Goal: Task Accomplishment & Management: Complete application form

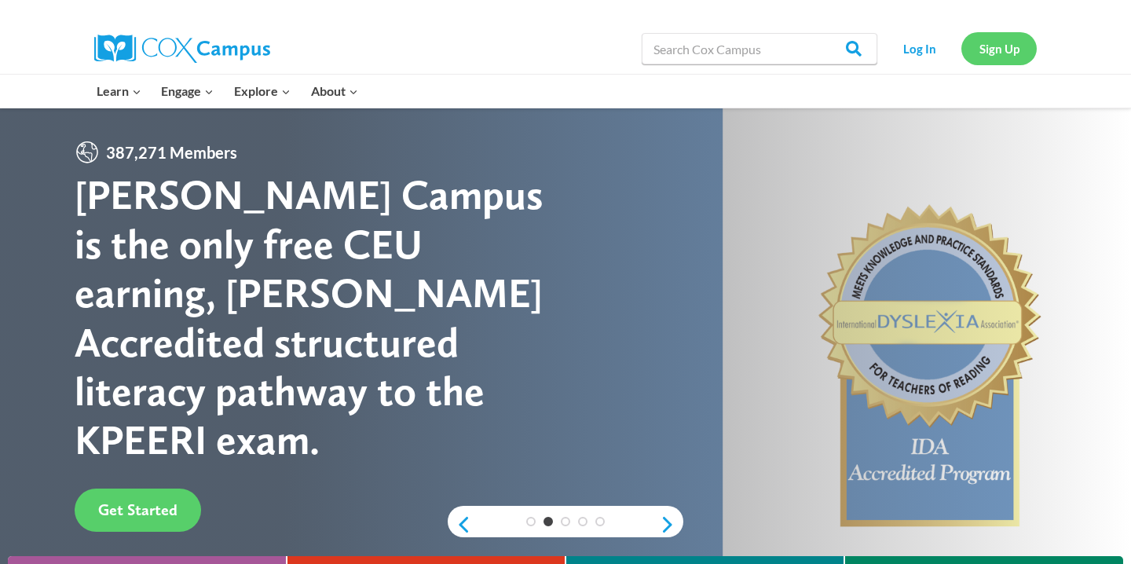
click at [1008, 46] on link "Sign Up" at bounding box center [999, 48] width 75 height 32
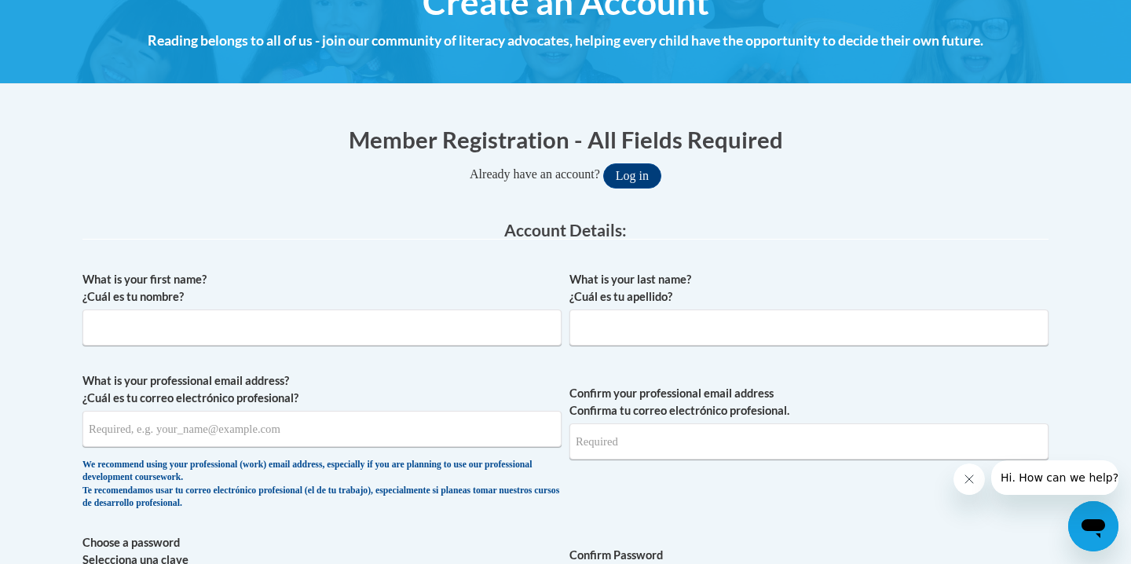
scroll to position [213, 0]
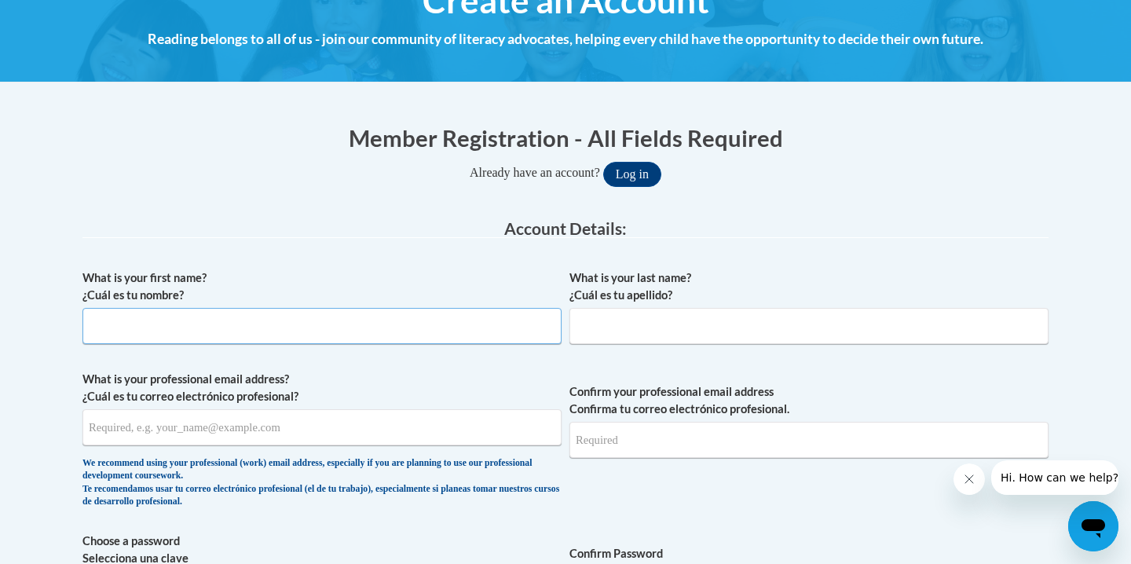
click at [479, 325] on input "What is your first name? ¿Cuál es tu nombre?" at bounding box center [321, 326] width 479 height 36
type input "De'AVion"
click at [743, 339] on input "What is your last name? ¿Cuál es tu apellido?" at bounding box center [809, 326] width 479 height 36
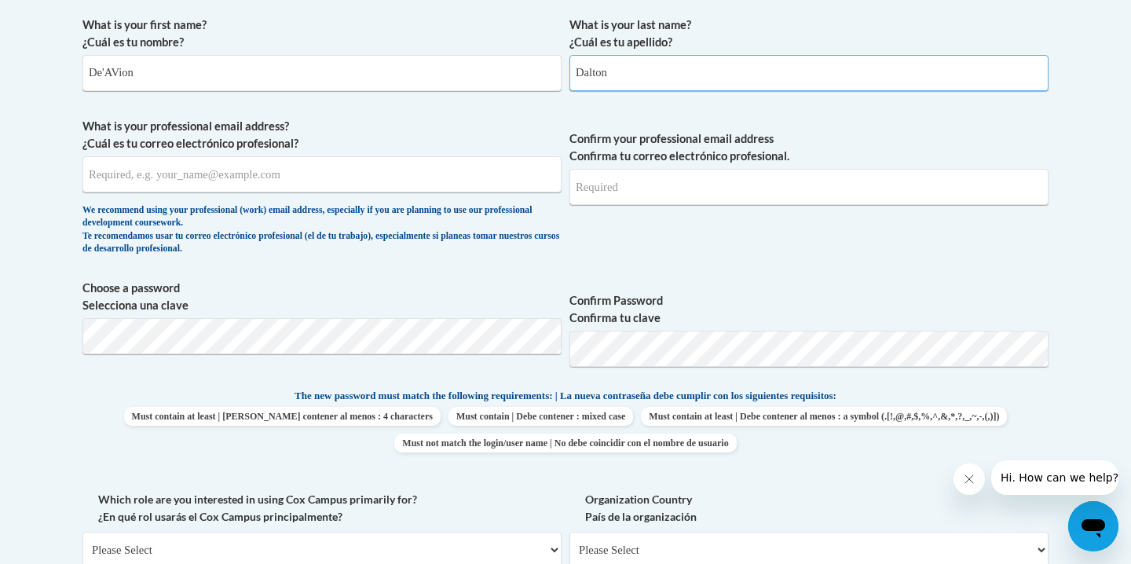
scroll to position [468, 0]
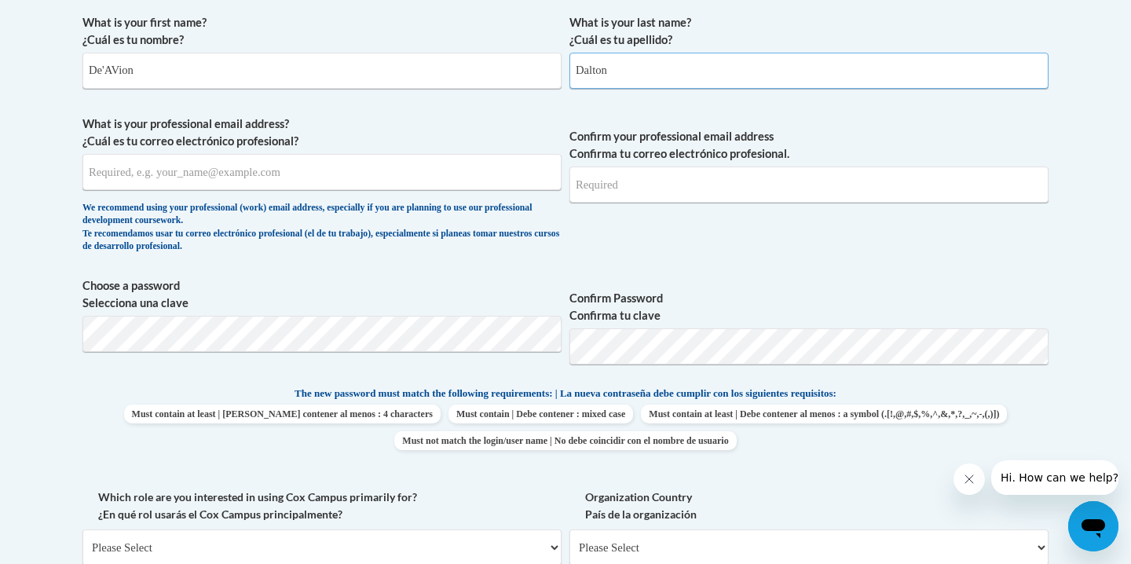
type input "Dalton"
click at [402, 179] on input "What is your professional email address? ¿Cuál es tu correo electrónico profesi…" at bounding box center [321, 172] width 479 height 36
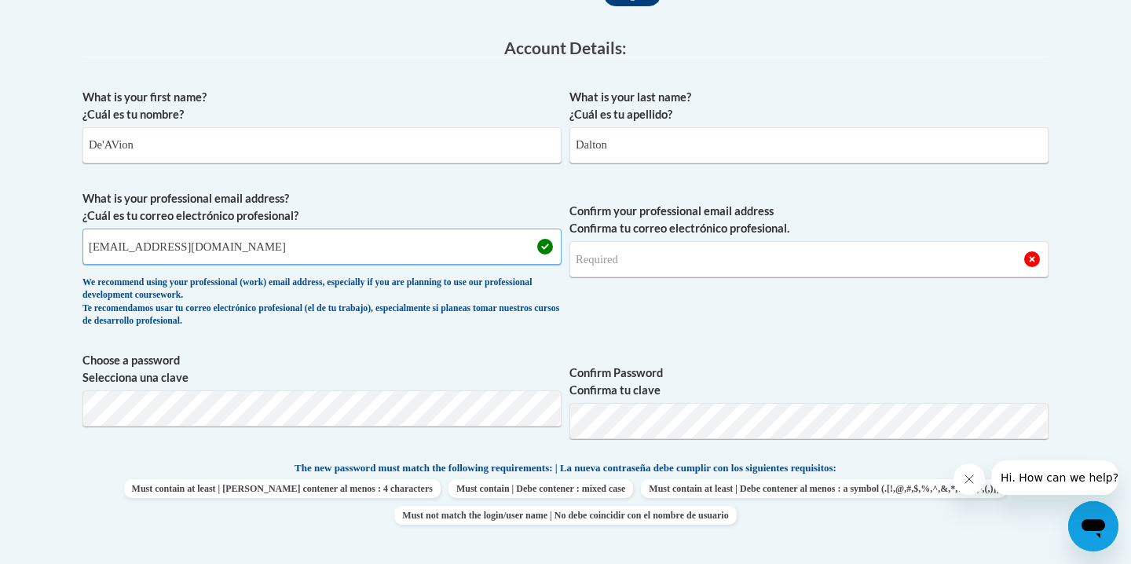
scroll to position [390, 0]
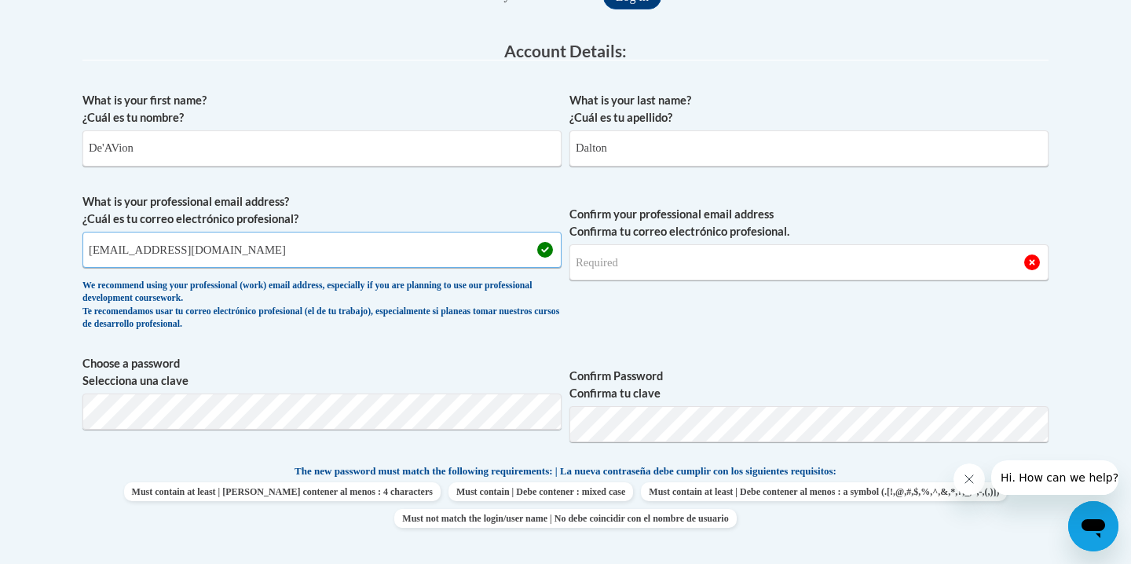
type input "daltond01@buffalostate.edu"
click at [601, 269] on input "Confirm your professional email address Confirma tu correo electrónico profesio…" at bounding box center [809, 262] width 479 height 36
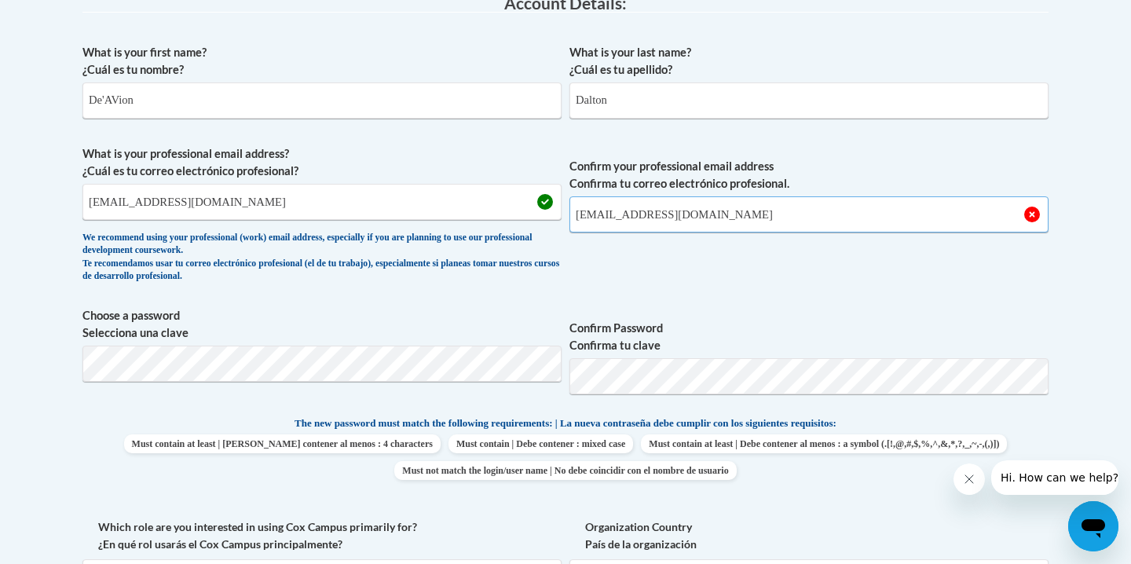
scroll to position [441, 0]
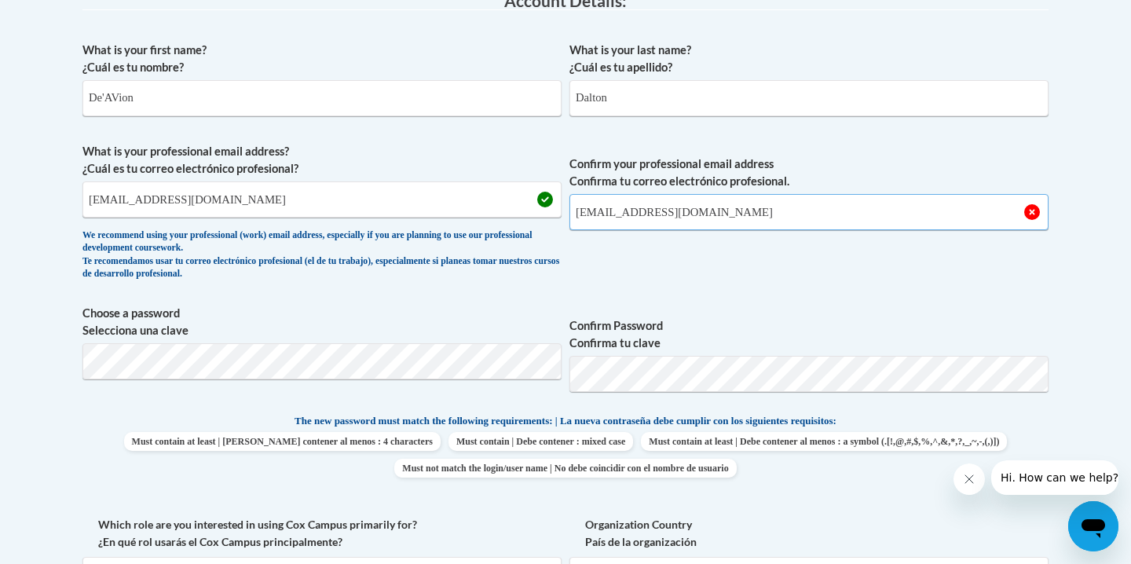
type input "daltond01@buffalostate.edu"
click at [244, 392] on span "Choose a password Selecciona una clave" at bounding box center [321, 355] width 479 height 100
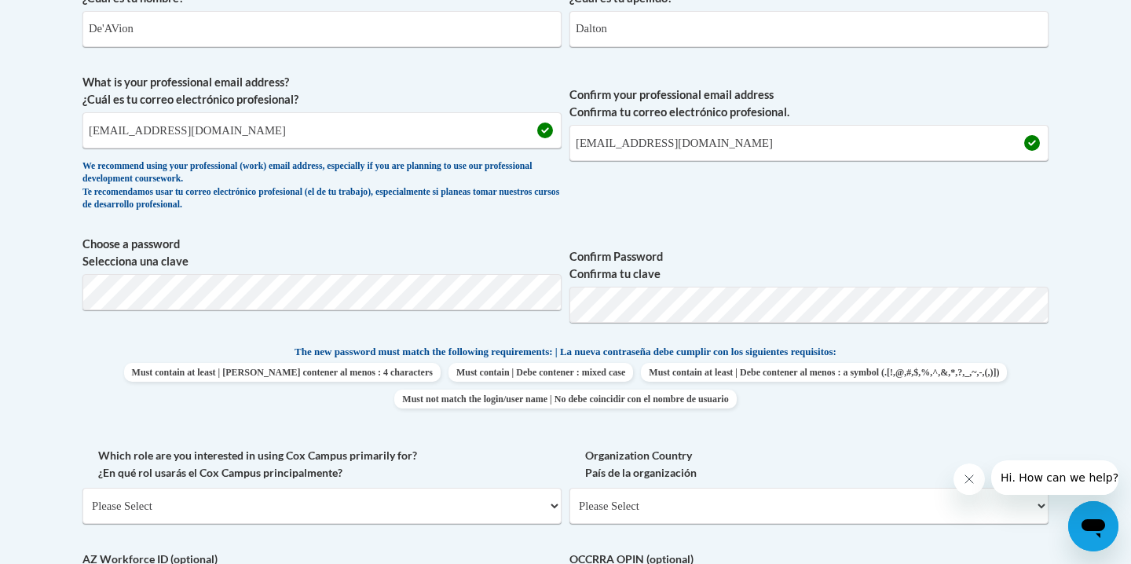
scroll to position [529, 0]
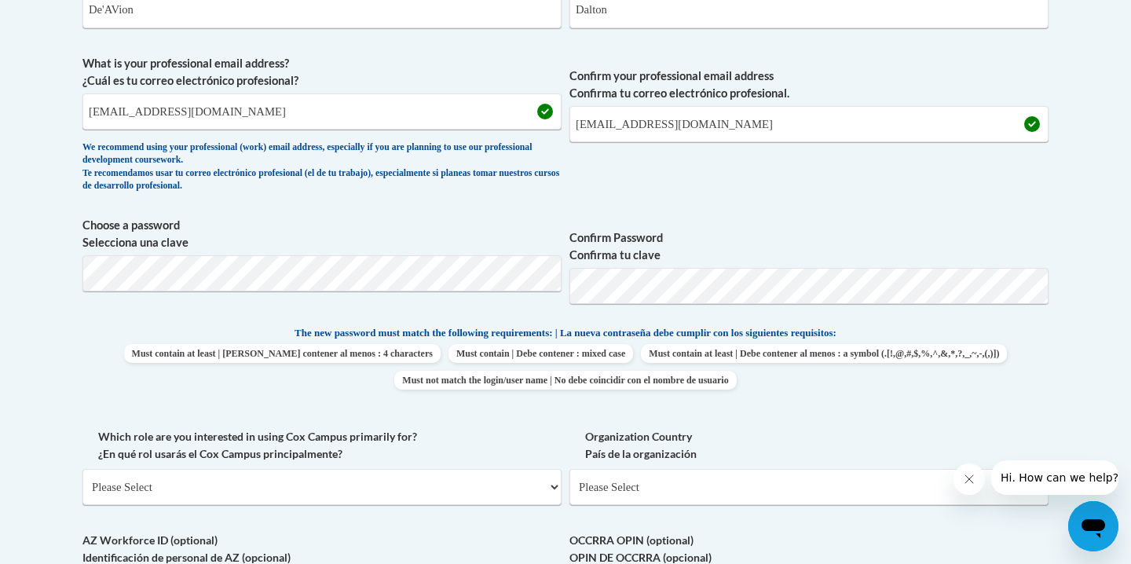
click at [189, 357] on span "Must contain at least | Debe contener al menos : 4 characters Must contain | De…" at bounding box center [565, 367] width 966 height 46
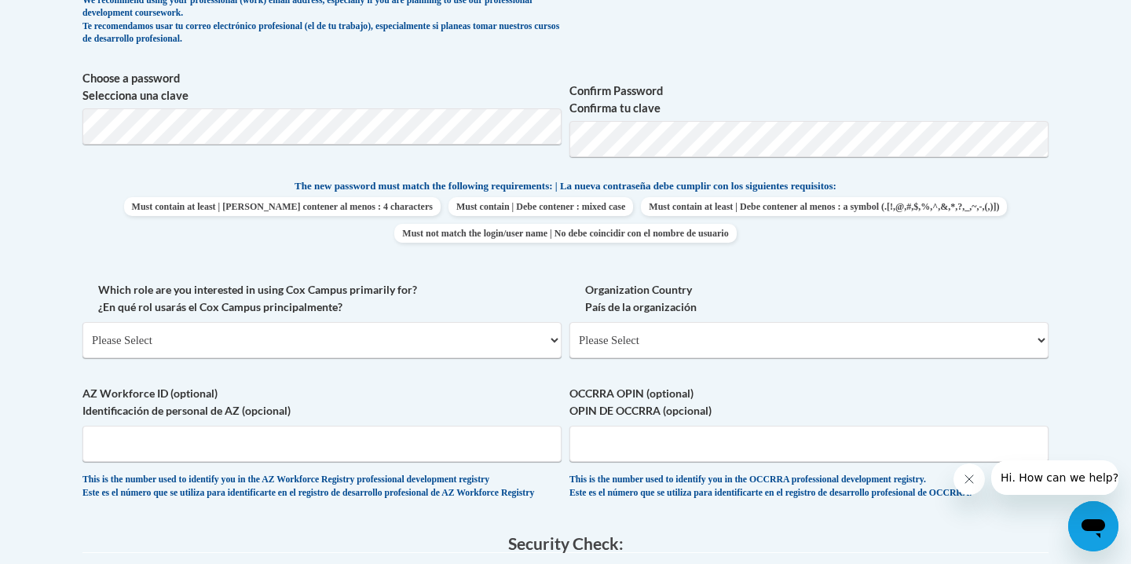
scroll to position [672, 0]
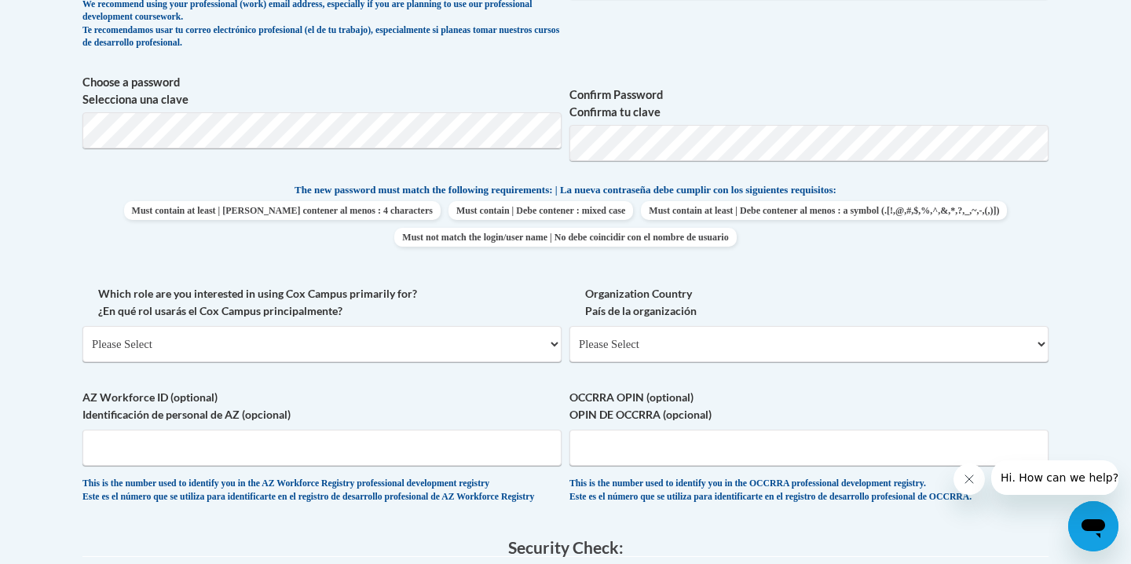
click at [218, 207] on span "Must contain at least | Debe contener al menos : 4 characters Must contain | De…" at bounding box center [565, 224] width 966 height 46
click at [247, 334] on select "Please Select College/University | Colegio/Universidad Community/Nonprofit Part…" at bounding box center [321, 344] width 479 height 36
select select "5a18ea06-2b54-4451-96f2-d152daf9eac5"
click at [82, 326] on select "Please Select College/University | Colegio/Universidad Community/Nonprofit Part…" at bounding box center [321, 344] width 479 height 36
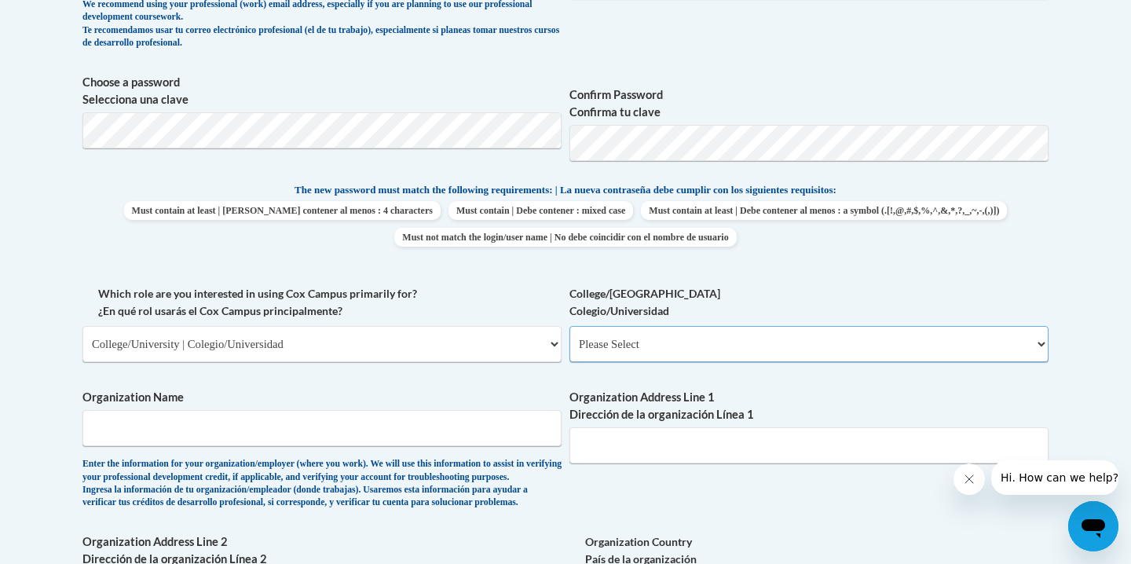
click at [666, 357] on select "Please Select College/University Staff | Empleado universitario College/Univers…" at bounding box center [809, 344] width 479 height 36
select select "99b32b07-cffc-426c-8bf6-0cd77760d84b"
click at [570, 326] on select "Please Select College/University Staff | Empleado universitario College/Univers…" at bounding box center [809, 344] width 479 height 36
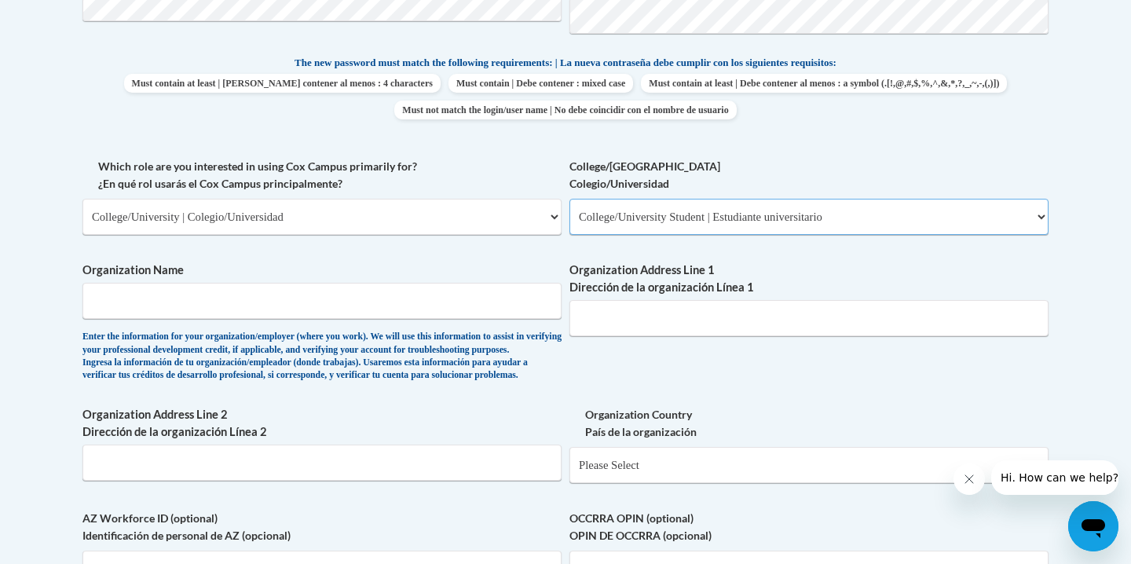
scroll to position [801, 0]
click at [338, 295] on input "Organization Name" at bounding box center [321, 299] width 479 height 36
type input "Buffalo State University"
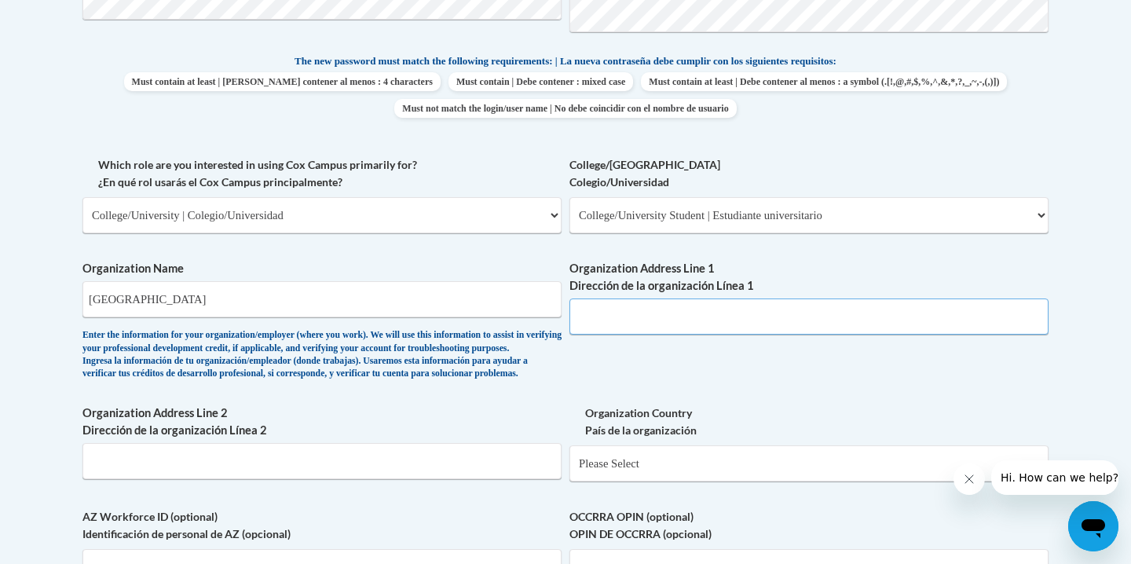
click at [651, 318] on input "Organization Address Line 1 Dirección de la organización Línea 1" at bounding box center [809, 317] width 479 height 36
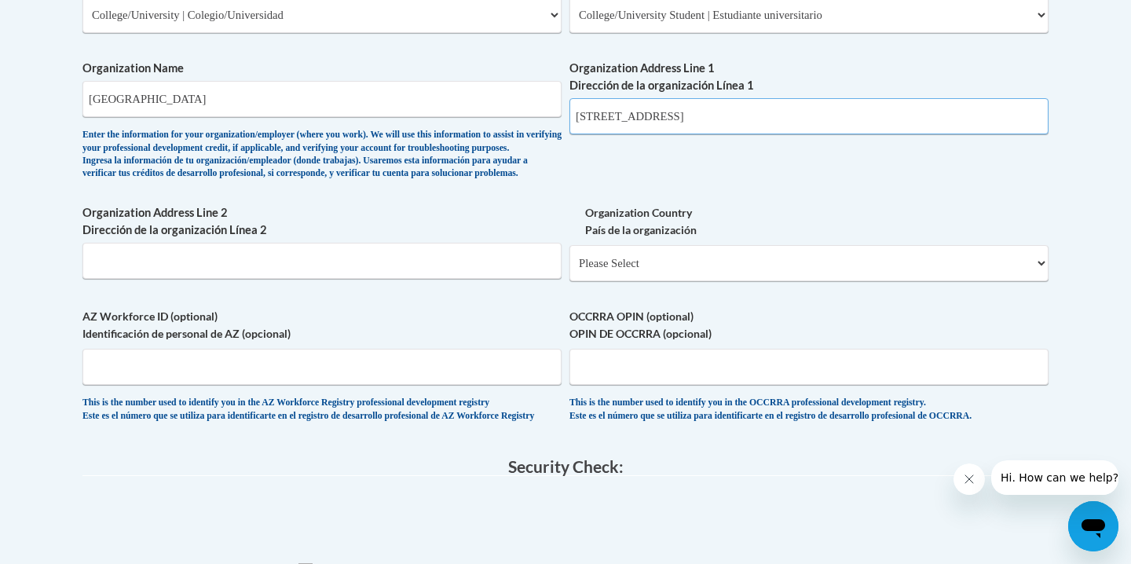
scroll to position [1012, 0]
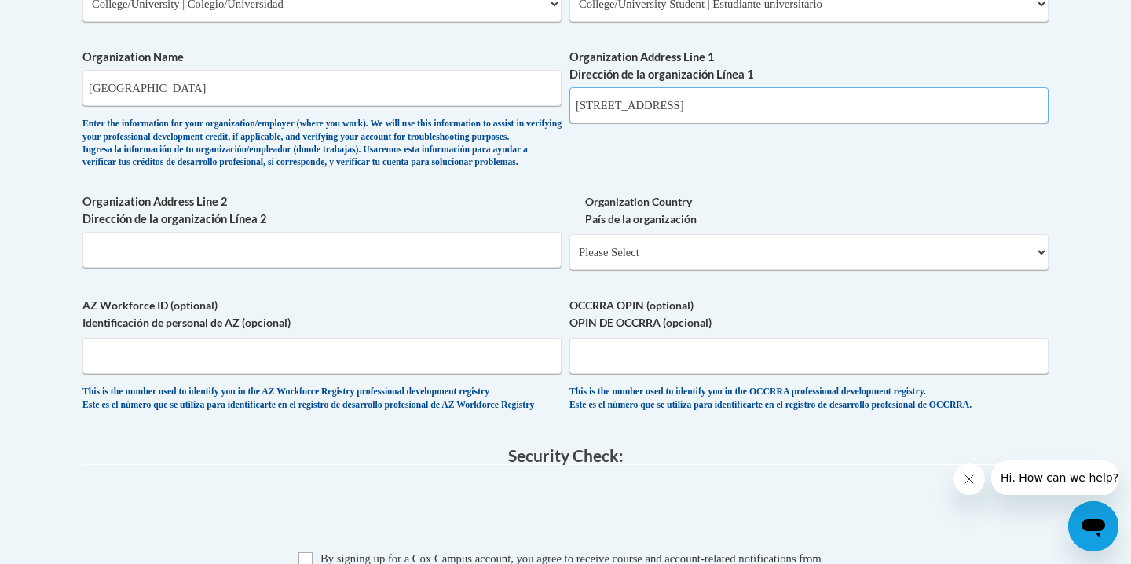
type input "1300 elmwood ave"
click at [639, 270] on select "Please Select United States | Estados Unidos Outside of the United States | Fue…" at bounding box center [809, 252] width 479 height 36
select select "ad49bcad-a171-4b2e-b99c-48b446064914"
click at [570, 259] on select "Please Select United States | Estados Unidos Outside of the United States | Fue…" at bounding box center [809, 252] width 479 height 36
select select
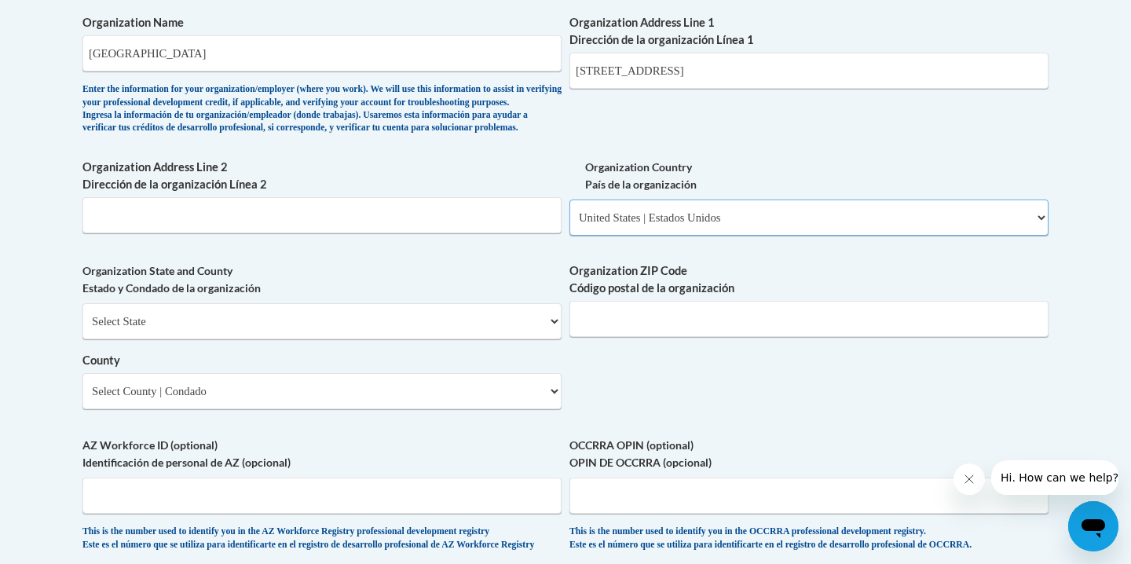
scroll to position [1070, 0]
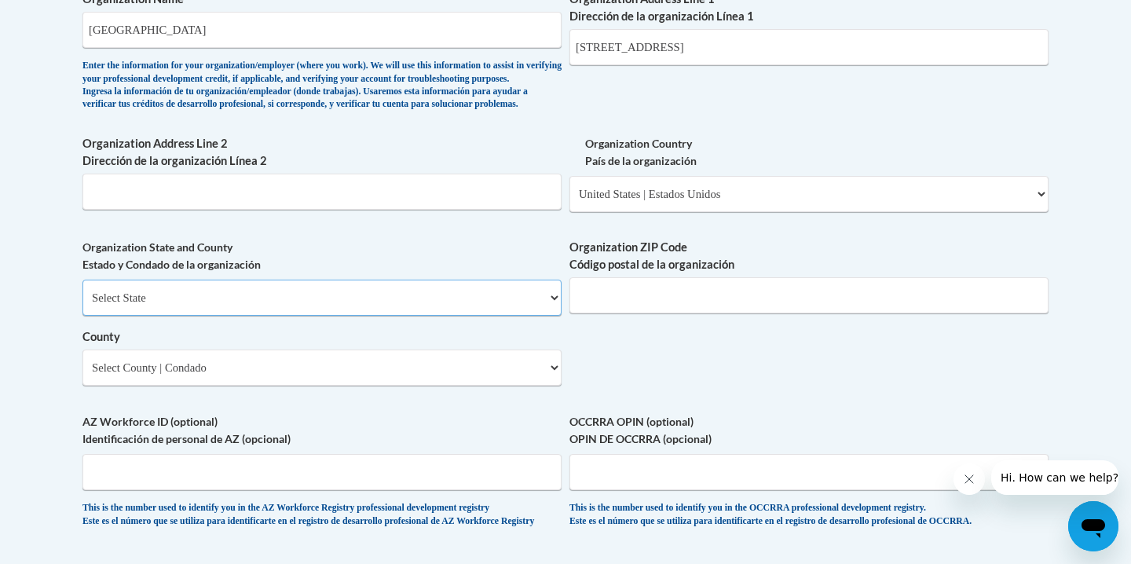
click at [437, 316] on select "Select State Alabama Alaska Arizona Arkansas California Colorado Connecticut De…" at bounding box center [321, 298] width 479 height 36
select select "New York"
click at [82, 306] on select "Select State Alabama Alaska Arizona Arkansas California Colorado Connecticut De…" at bounding box center [321, 298] width 479 height 36
click at [624, 313] on input "Organization ZIP Code Código postal de la organización" at bounding box center [809, 295] width 479 height 36
type input "14222"
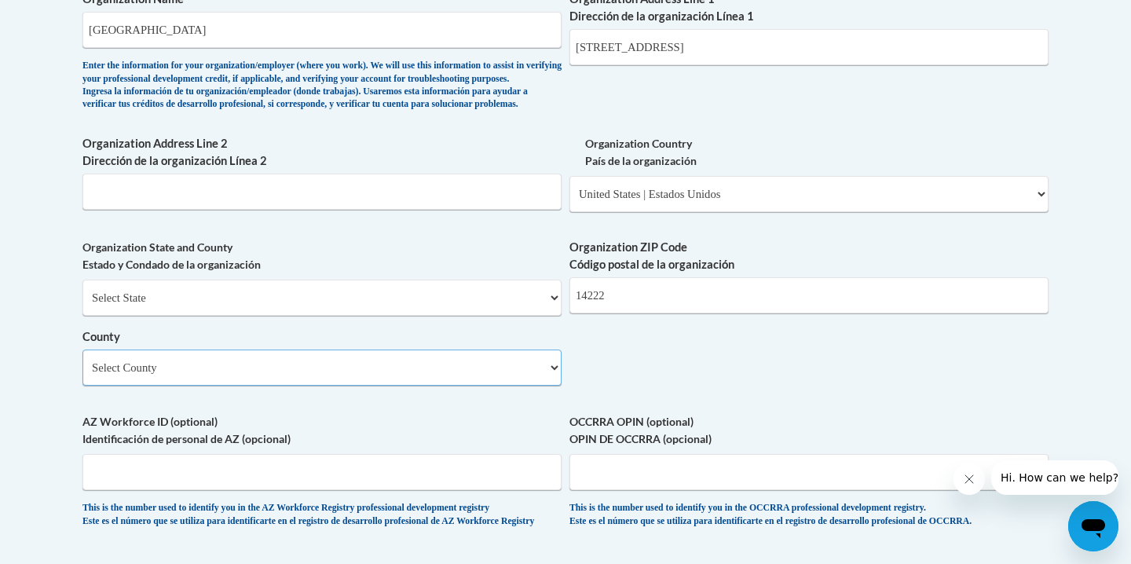
click at [471, 386] on select "Select County Albany Allegany Bronx Broome Cattaraugus Cayuga Chautauqua Chemun…" at bounding box center [321, 368] width 479 height 36
click at [350, 398] on div "Organization State and County Estado y Condado de la organización Select State …" at bounding box center [321, 318] width 479 height 159
click at [369, 386] on select "Select County Albany Allegany Bronx Broome Cattaraugus Cayuga Chautauqua Chemun…" at bounding box center [321, 368] width 479 height 36
select select "Erie"
click at [82, 376] on select "Select County Albany Allegany Bronx Broome Cattaraugus Cayuga Chautauqua Chemun…" at bounding box center [321, 368] width 479 height 36
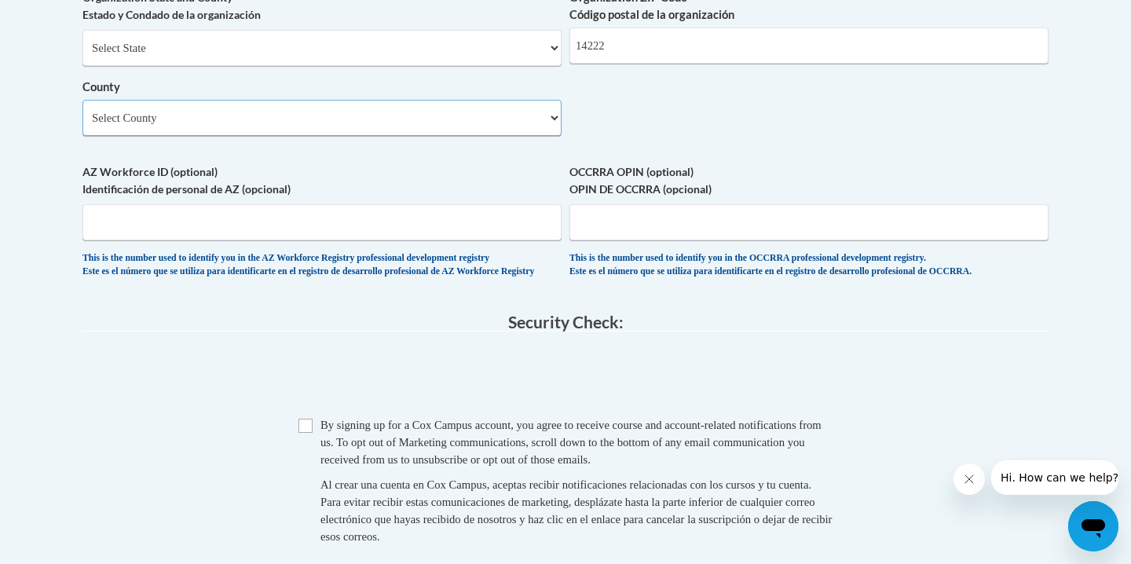
scroll to position [1325, 0]
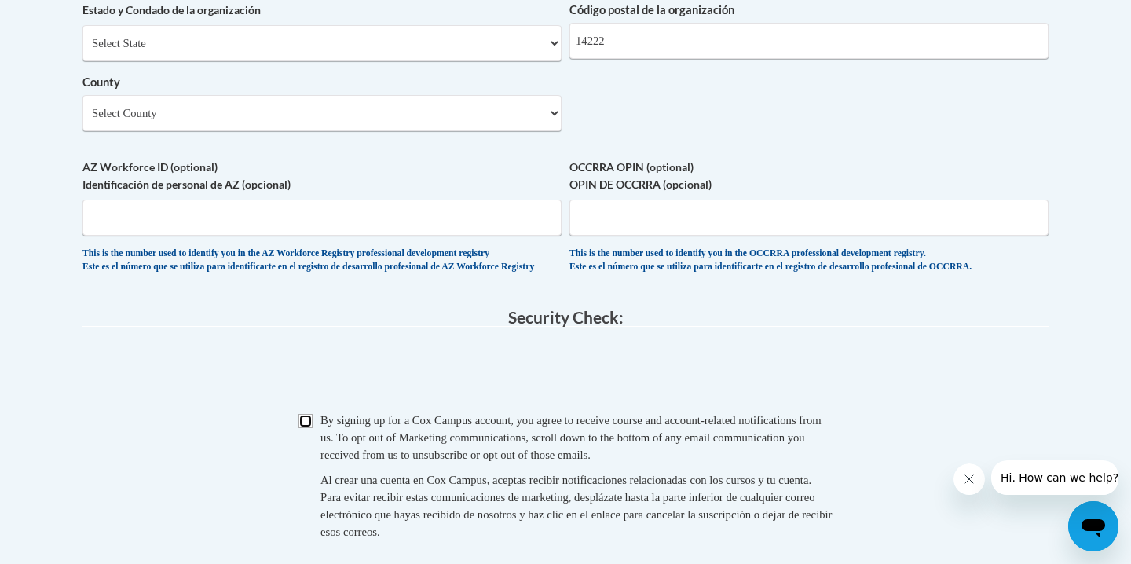
click at [306, 428] on input "Checkbox" at bounding box center [306, 421] width 14 height 14
checkbox input "true"
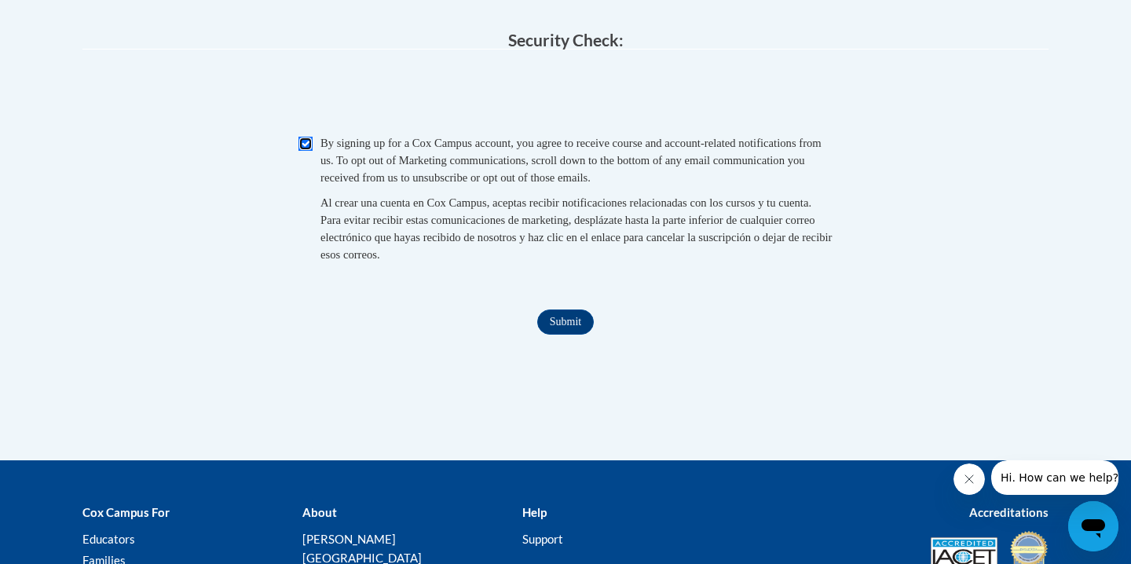
scroll to position [1643, 0]
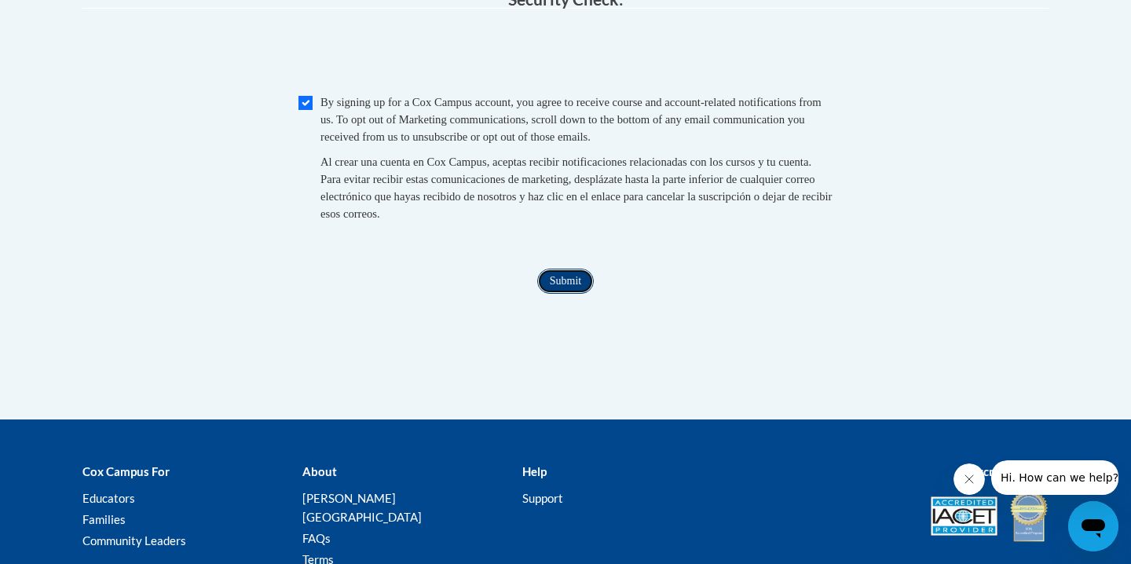
click at [573, 294] on input "Submit" at bounding box center [565, 281] width 57 height 25
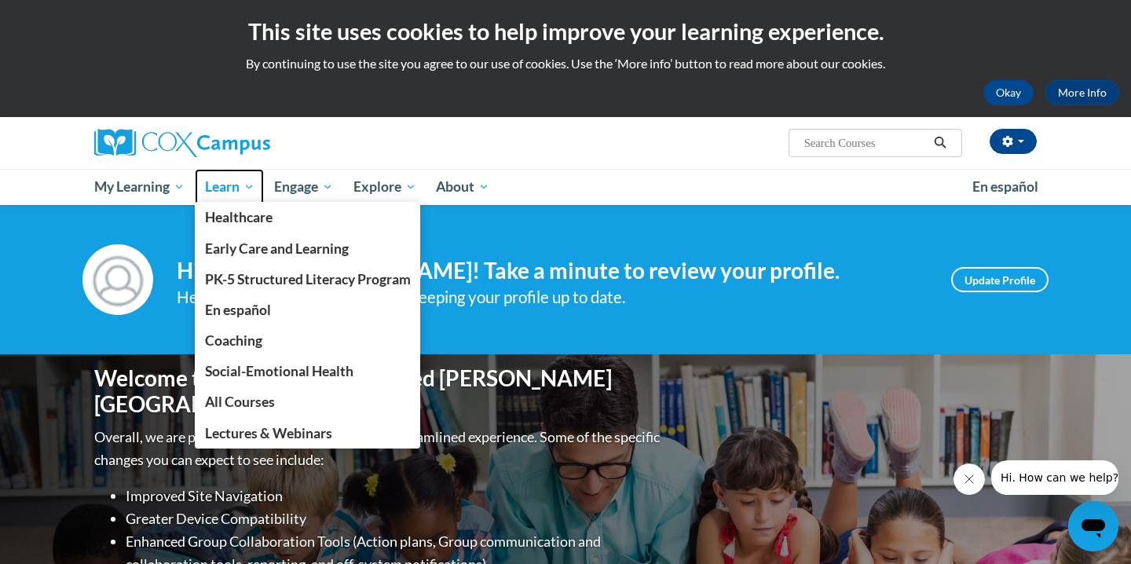
click at [227, 187] on span "Learn" at bounding box center [229, 187] width 49 height 19
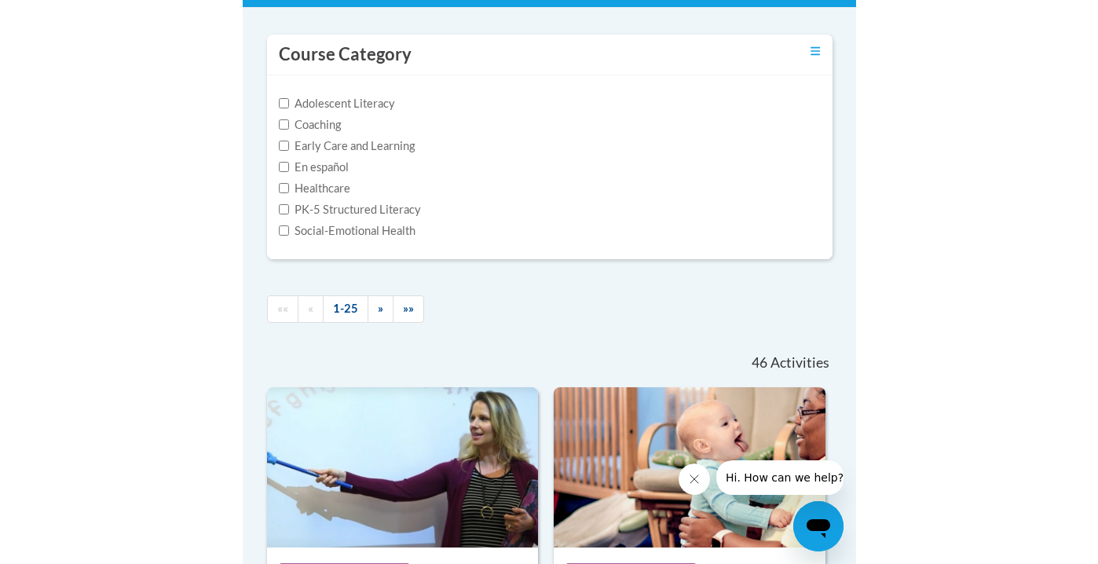
scroll to position [320, 0]
